Goal: Task Accomplishment & Management: Use online tool/utility

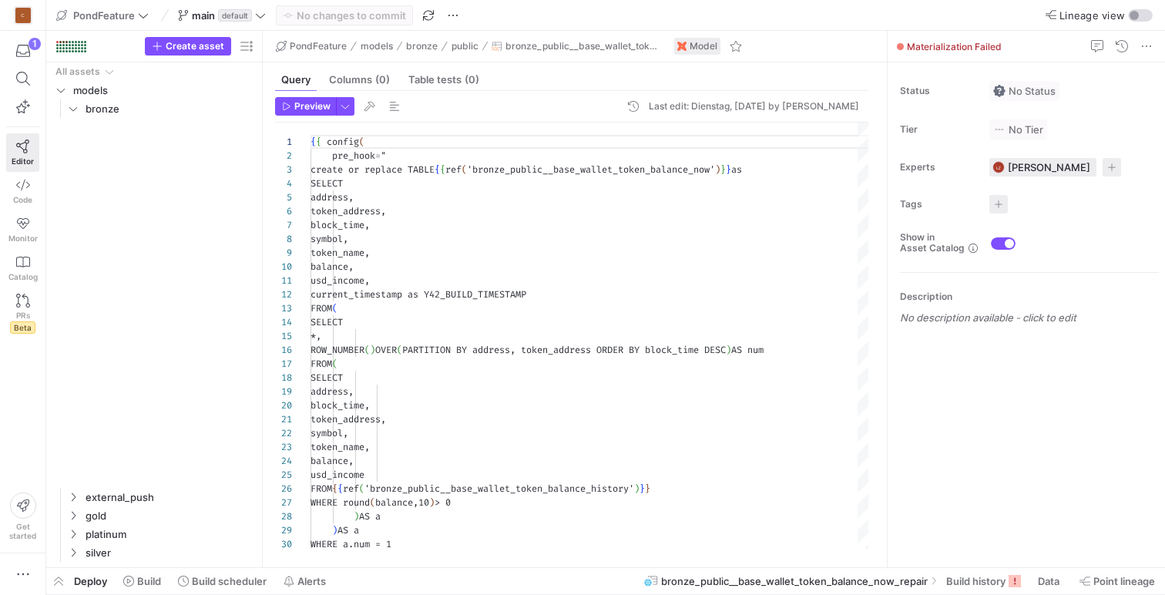
scroll to position [139, 0]
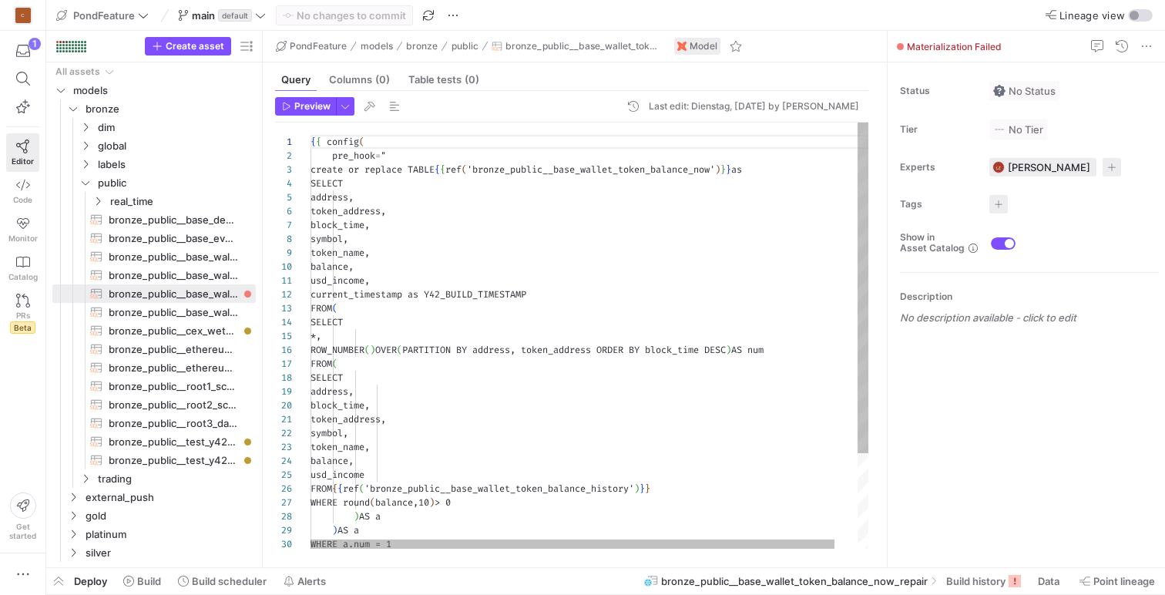
click at [578, 251] on div "{ { config ( pre_hook = " create or replace TABLE { { ref ( 'bronze_public__bas…" at bounding box center [602, 397] width 582 height 549
click at [559, 374] on div "symbol, token_name, balance, usd_income, current_timestamp as Y42_BUILD_TIMESTA…" at bounding box center [602, 397] width 582 height 549
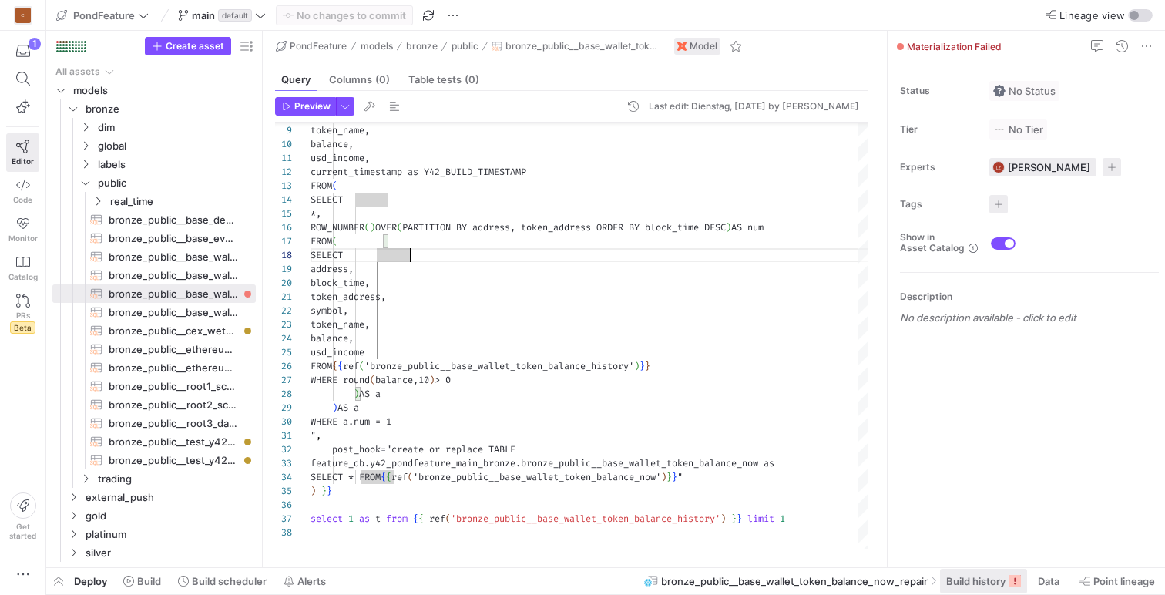
click at [983, 575] on span "Build history" at bounding box center [976, 581] width 59 height 12
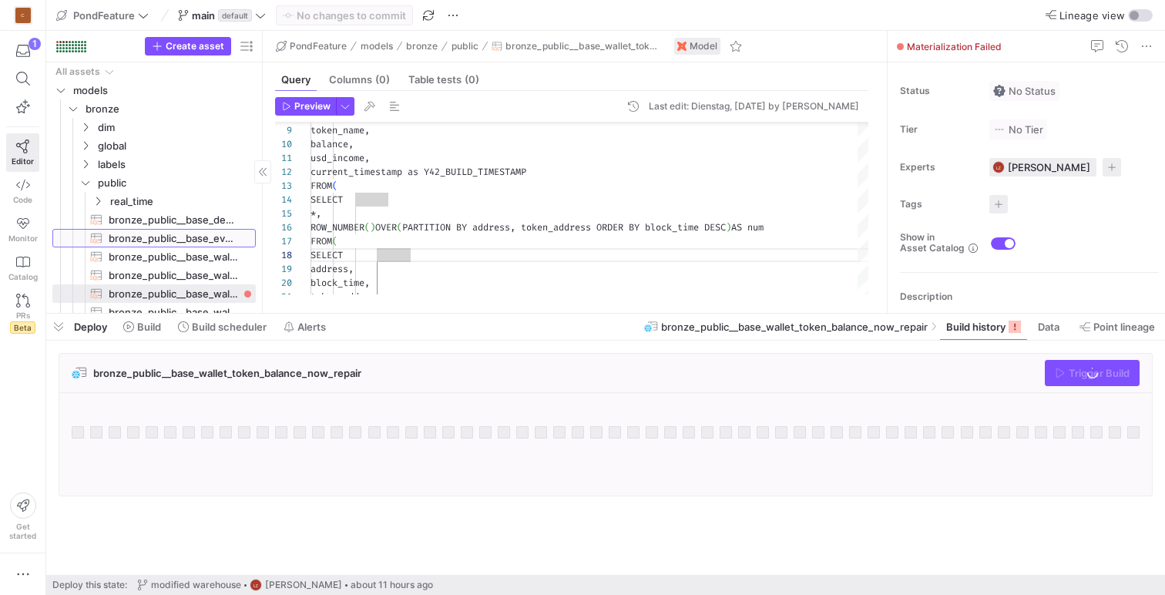
click at [210, 242] on span "bronze_public__base_event_deposit_address​​​​​​​​​​" at bounding box center [173, 239] width 129 height 18
type textarea "{{ config( materialized='incremental', unique_key=['BLOCK_NUMBER','LOG_INDEX','…"
